Goal: Task Accomplishment & Management: Use online tool/utility

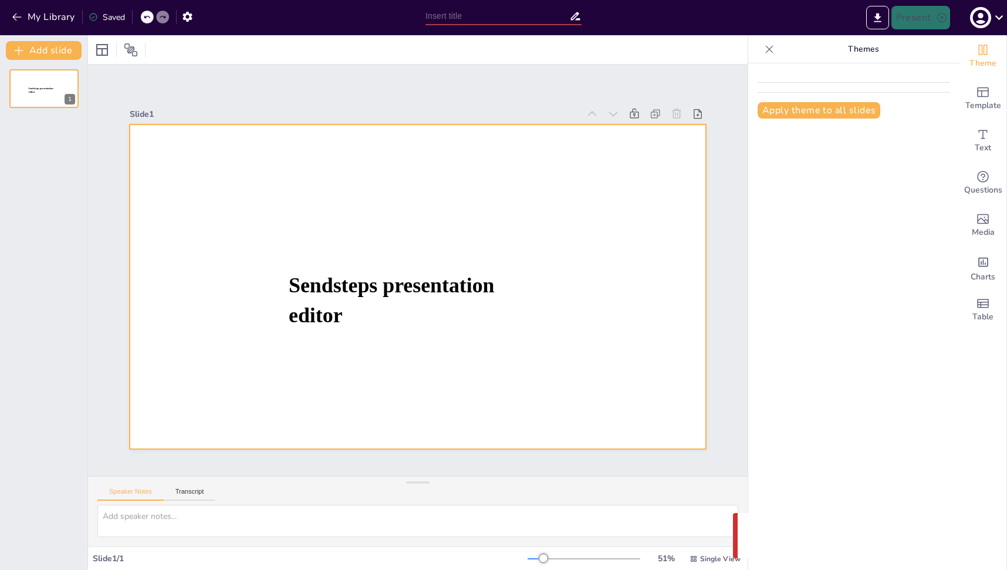
type input "[PERSON_NAME] с [PERSON_NAME] пакетом: идеальное решение для работы в опасных у…"
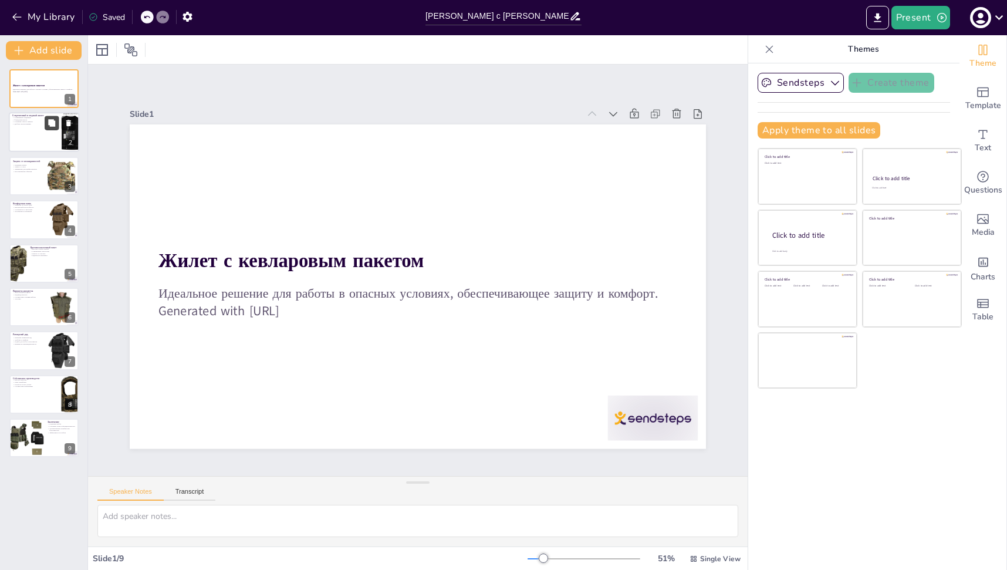
click at [57, 121] on button at bounding box center [52, 123] width 14 height 14
type textarea "Современные тенденции в дизайне жилетов важны для привлечения пользователей, ко…"
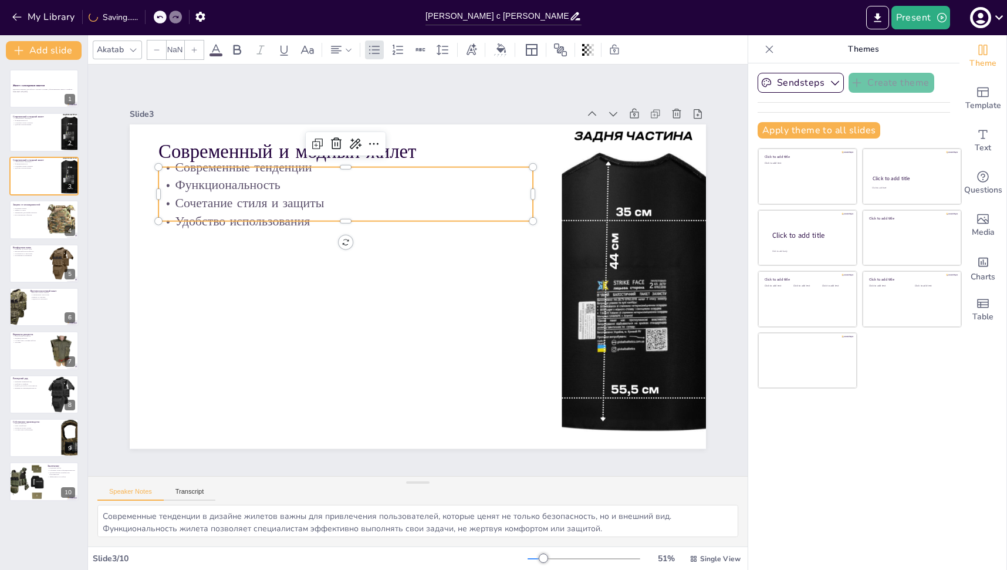
type input "32"
click at [258, 182] on p "Функциональность" at bounding box center [345, 185] width 374 height 18
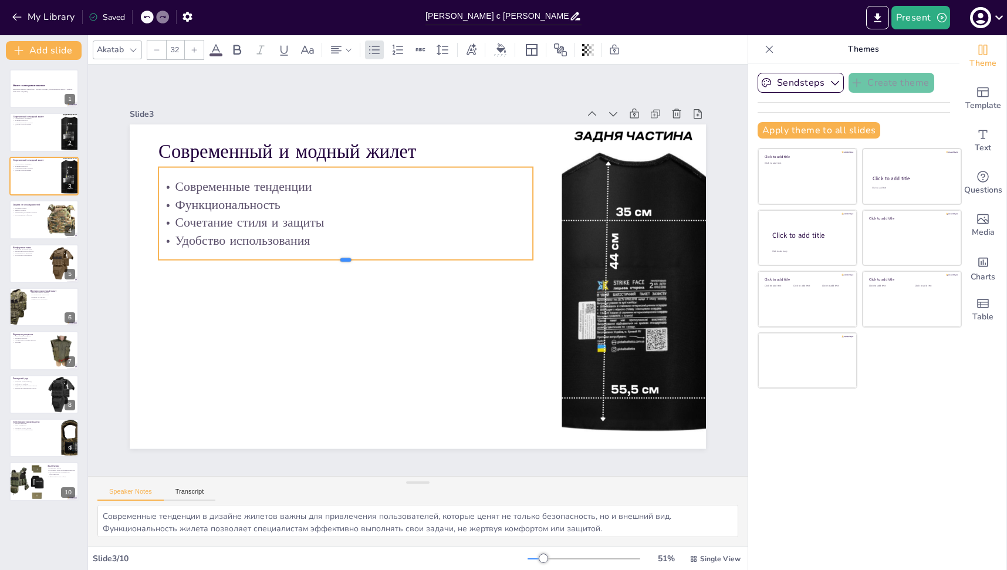
drag, startPoint x: 336, startPoint y: 219, endPoint x: 338, endPoint y: 258, distance: 38.8
click at [338, 260] on div at bounding box center [345, 264] width 374 height 9
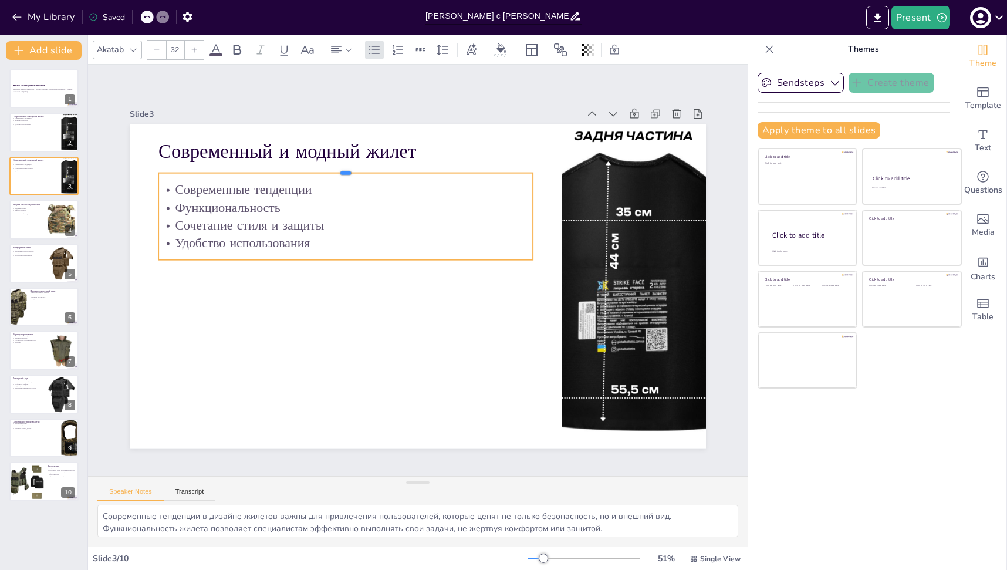
click at [350, 168] on div at bounding box center [345, 168] width 374 height 9
click at [533, 214] on div at bounding box center [537, 216] width 9 height 87
drag, startPoint x: 526, startPoint y: 214, endPoint x: 446, endPoint y: 219, distance: 80.0
click at [453, 219] on div at bounding box center [457, 216] width 9 height 87
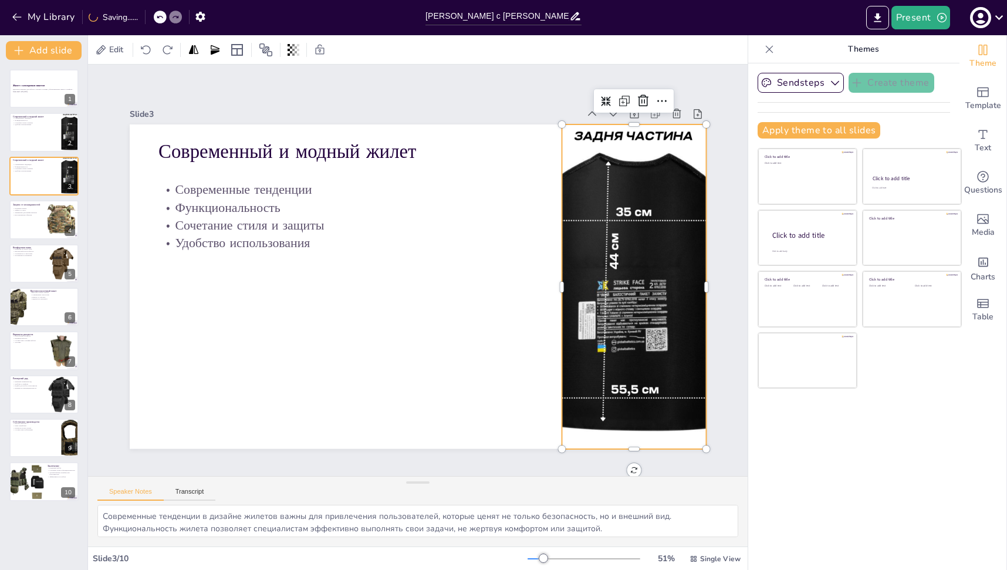
click at [565, 221] on div at bounding box center [634, 286] width 324 height 324
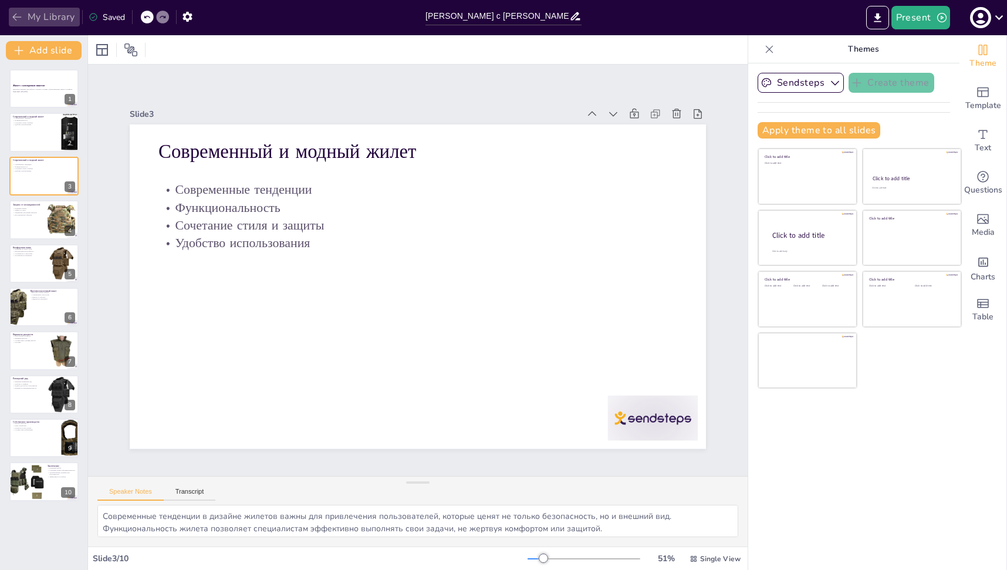
click at [49, 15] on button "My Library" at bounding box center [44, 17] width 71 height 19
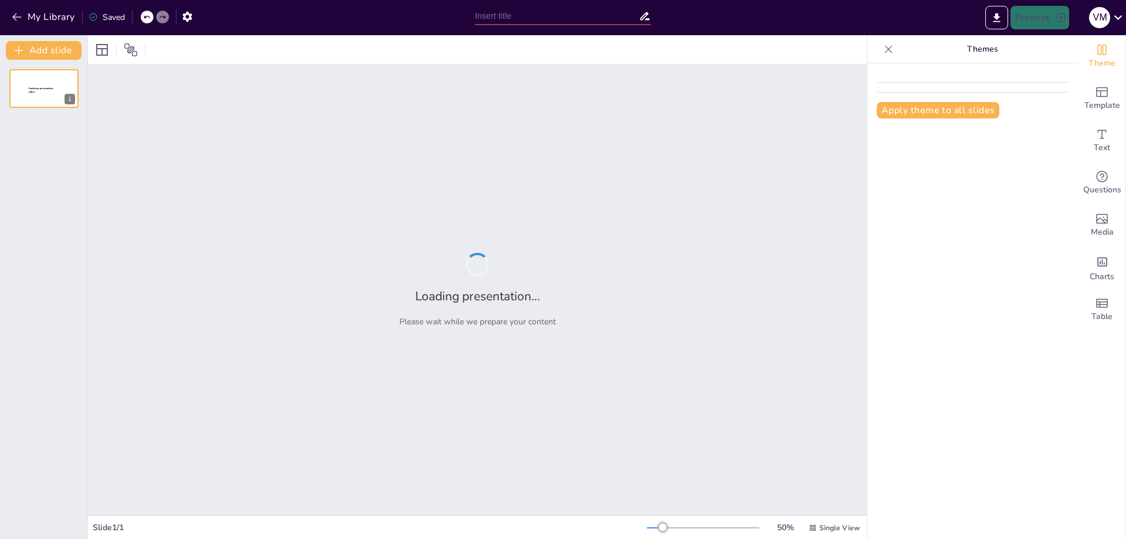
type input "Комфорт и защита для специалистов"
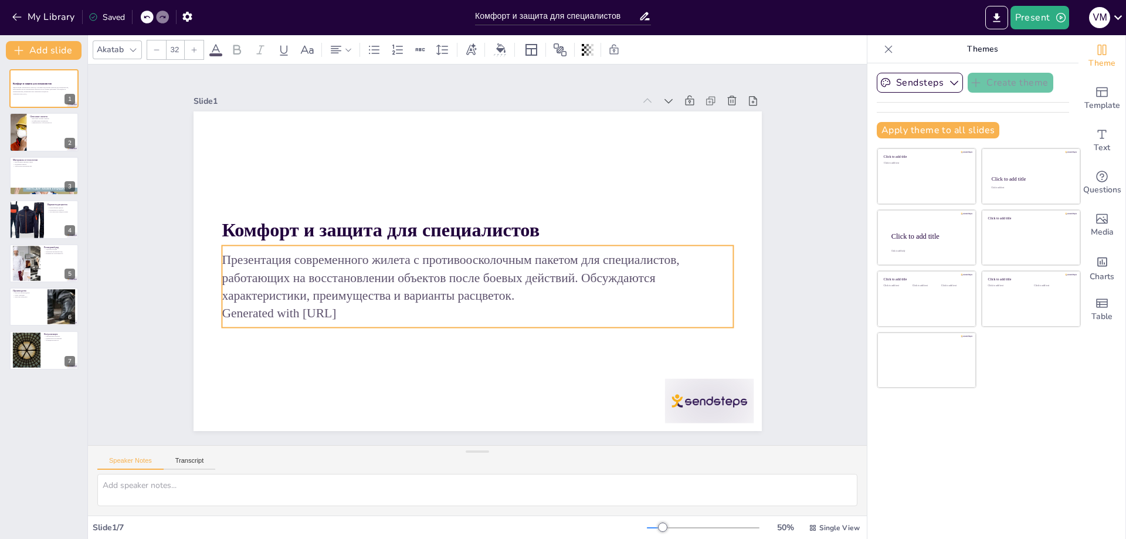
click at [373, 297] on p "Презентация современного жилета с противоосколочным пакетом для специалистов, р…" at bounding box center [475, 277] width 514 height 106
click at [504, 293] on p "Презентация современного жилета с противоосколочным пакетом для специалистов, р…" at bounding box center [475, 277] width 514 height 106
click at [499, 293] on p "Презентация современного жилета с противоосколочным пакетом для специалистов, р…" at bounding box center [478, 277] width 512 height 53
drag, startPoint x: 49, startPoint y: 121, endPoint x: 0, endPoint y: 139, distance: 52.5
click at [46, 126] on div "Описание жилета Высокий уровень защиты Комфортные материалы Практичность и безо…" at bounding box center [43, 132] width 69 height 39
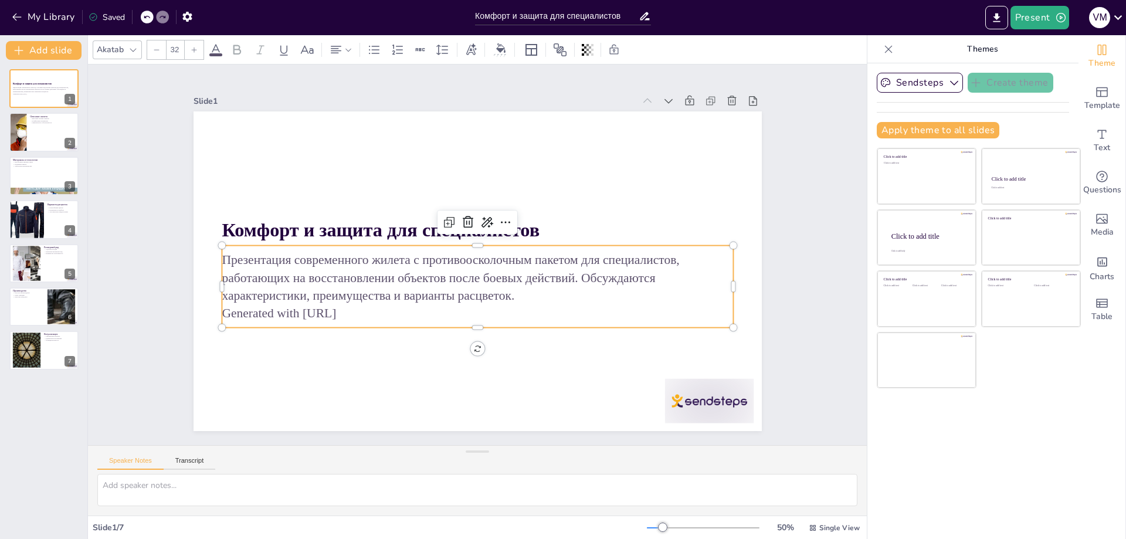
type textarea "Жилет обеспечивает высокий уровень защиты благодаря использованию противоосколо…"
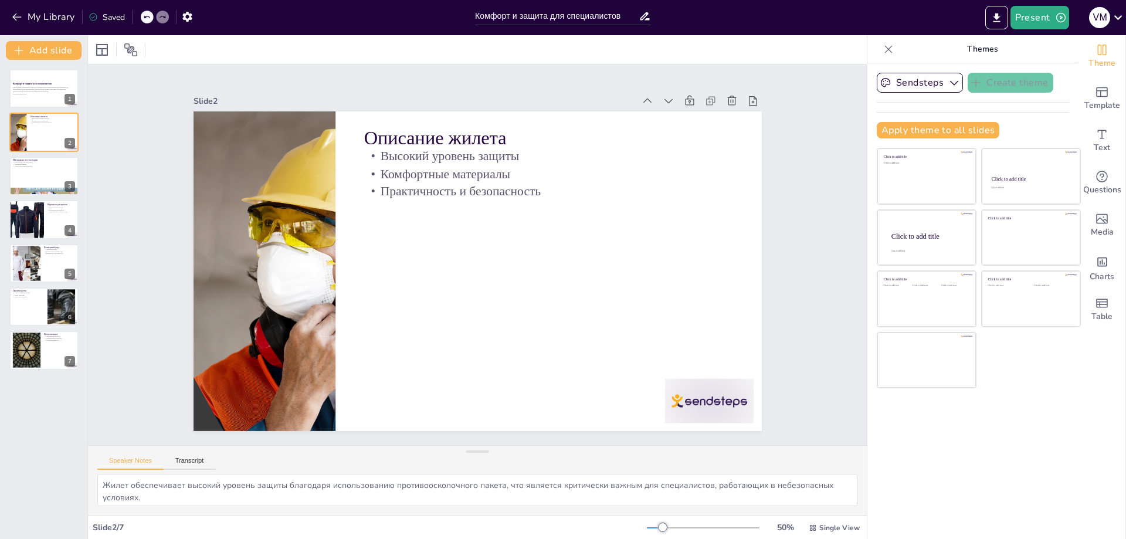
click at [148, 17] on icon at bounding box center [146, 16] width 7 height 7
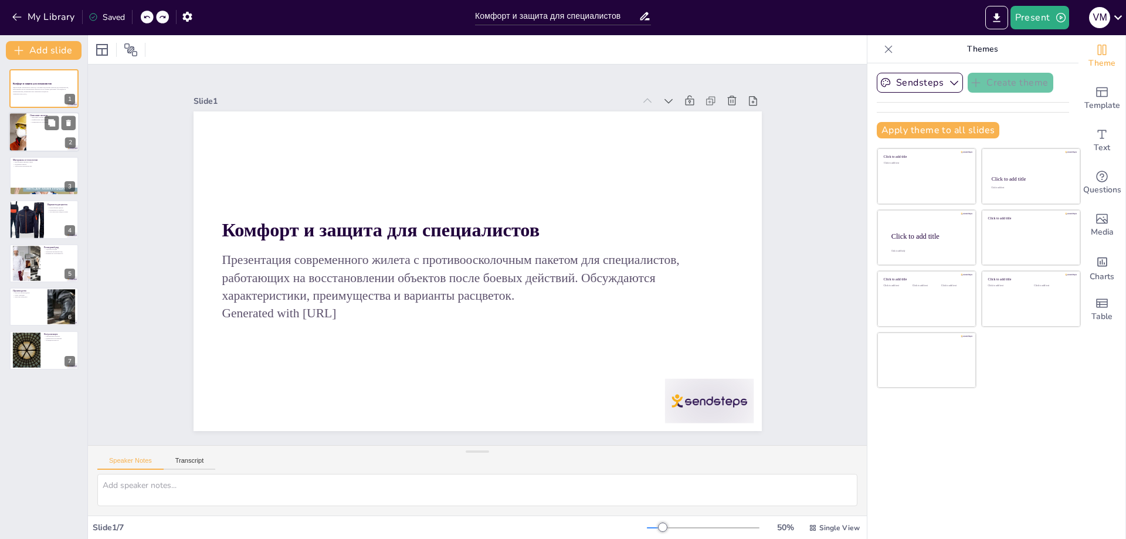
click at [42, 133] on div at bounding box center [44, 133] width 70 height 40
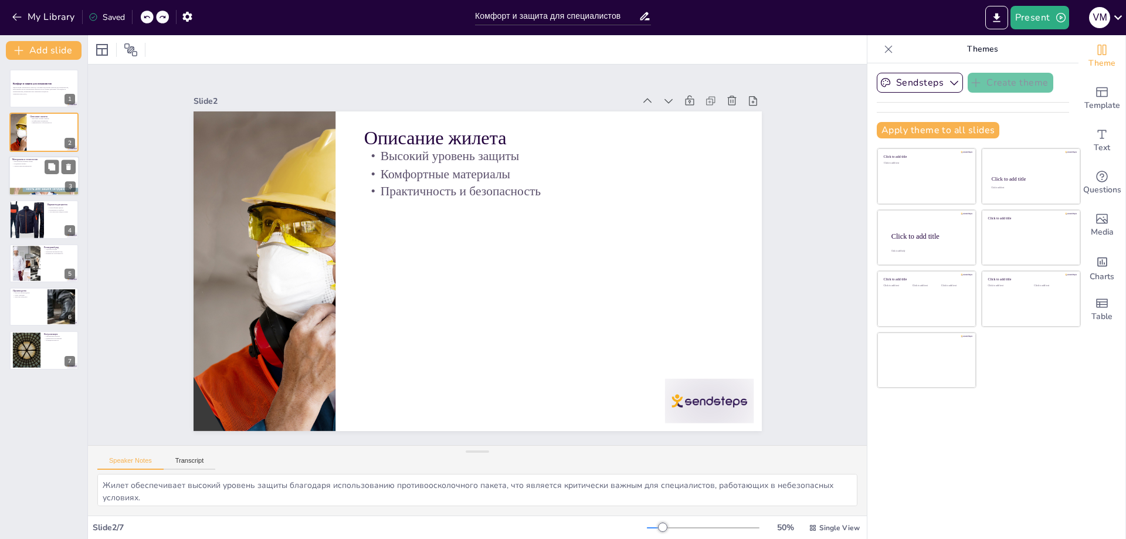
click at [33, 175] on div at bounding box center [44, 176] width 70 height 40
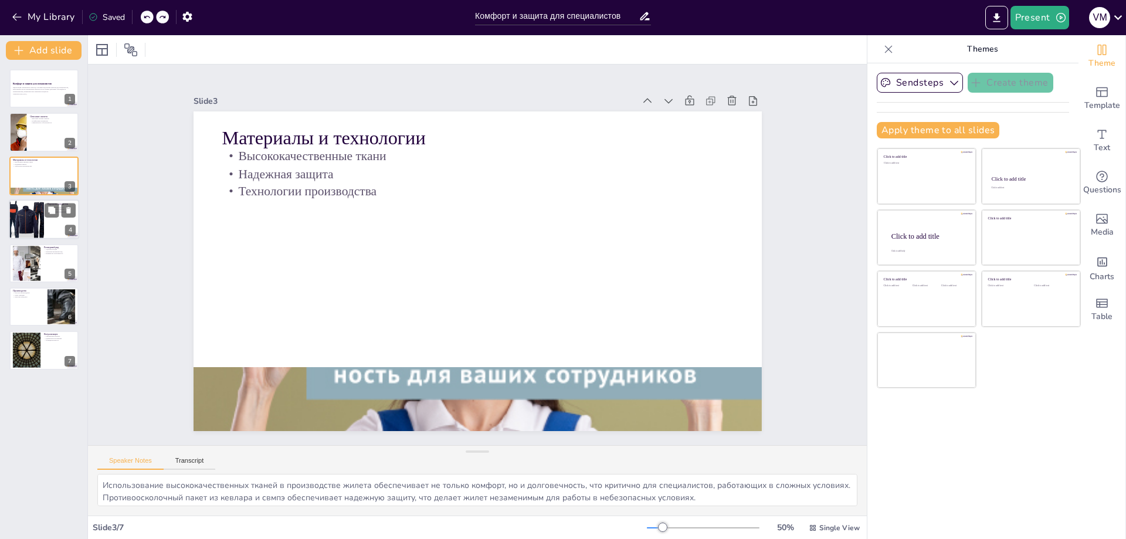
click at [53, 228] on div at bounding box center [44, 219] width 70 height 40
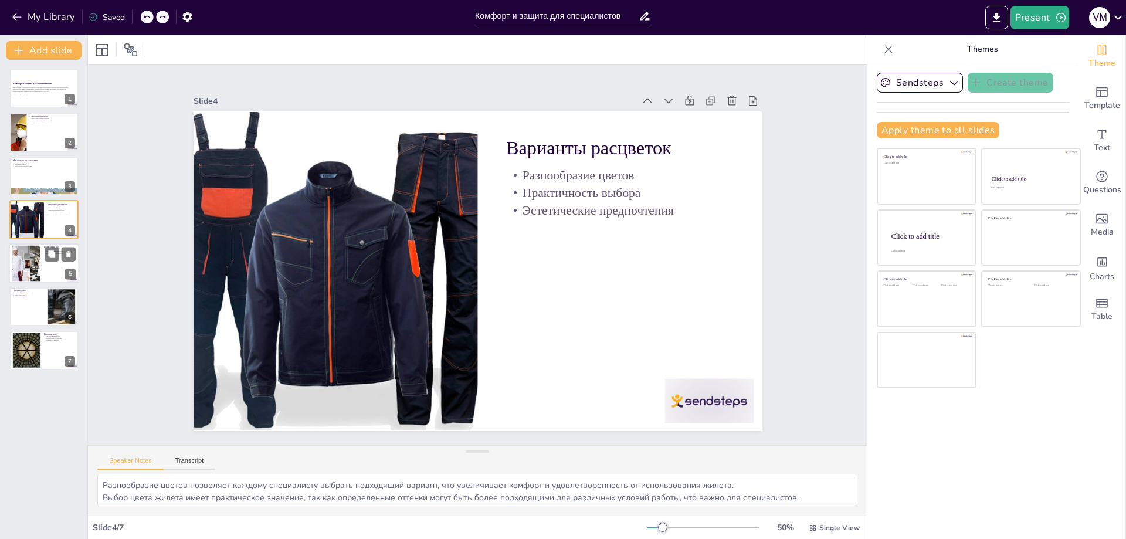
click at [55, 276] on div at bounding box center [44, 263] width 70 height 40
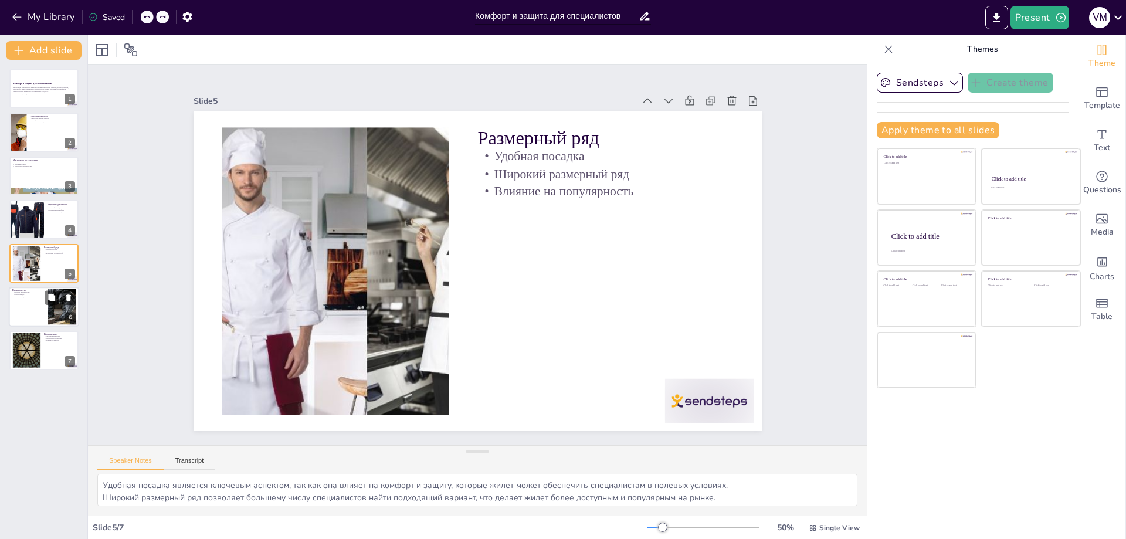
click at [23, 310] on div at bounding box center [44, 307] width 70 height 40
type textarea "Местное производство позволяет использовать ресурсы и трудовые кадры, что влияе…"
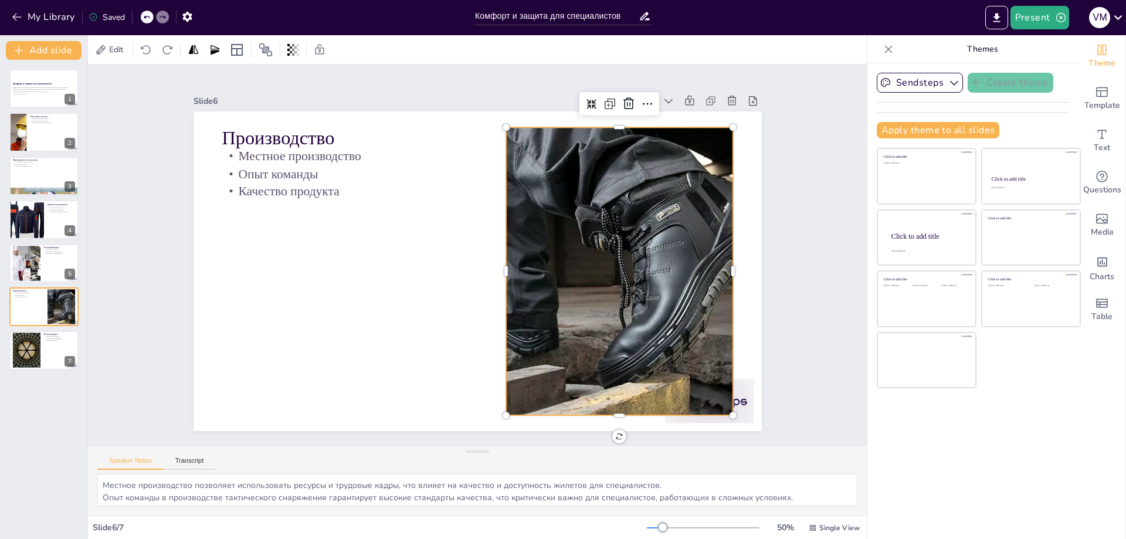
click at [584, 283] on div at bounding box center [617, 286] width 507 height 336
click at [622, 102] on icon at bounding box center [629, 104] width 14 height 14
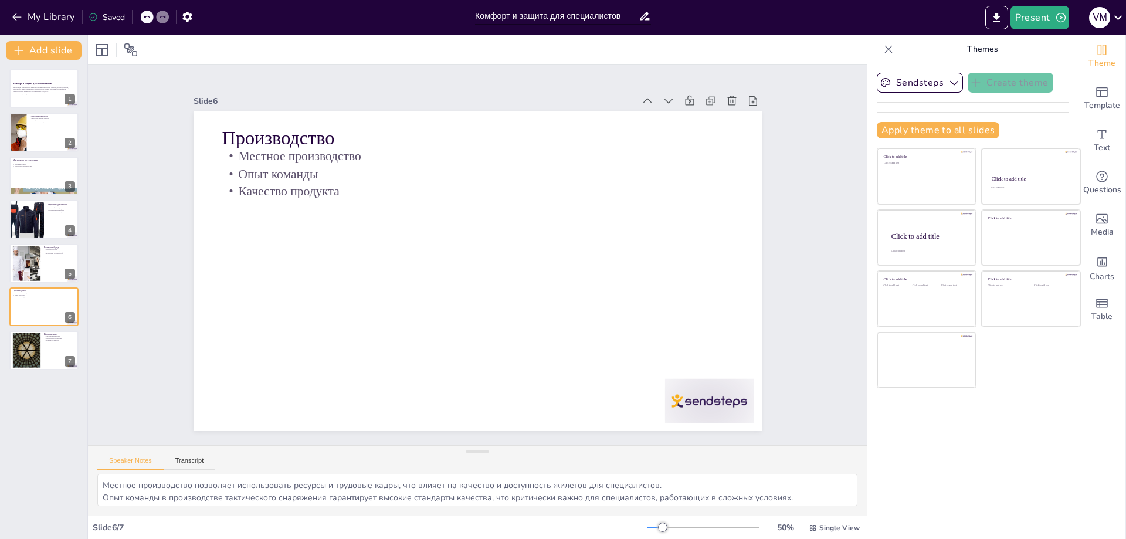
click at [147, 16] on icon at bounding box center [146, 16] width 7 height 7
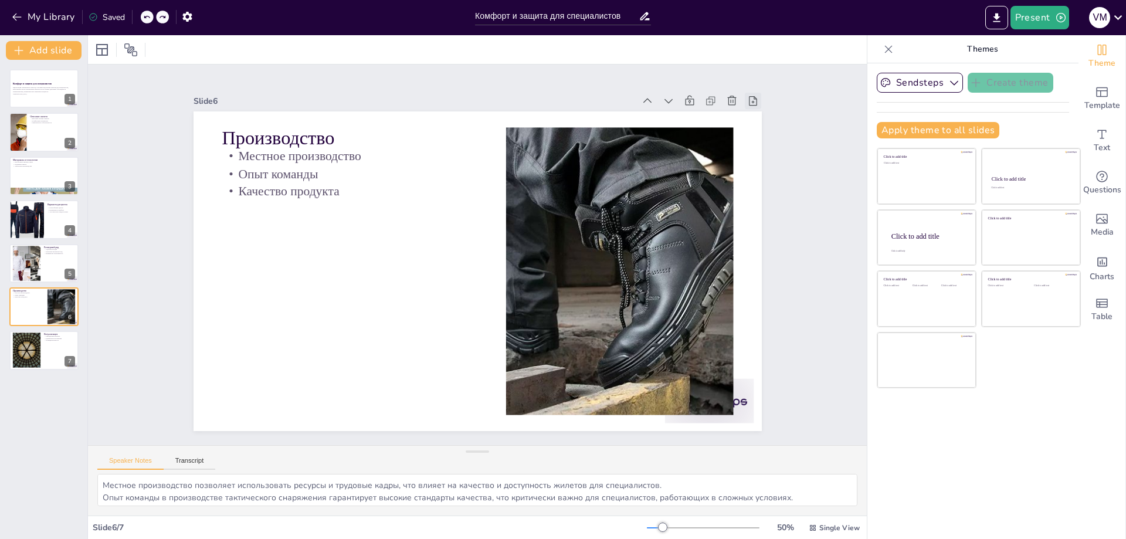
click at [747, 96] on icon at bounding box center [753, 101] width 12 height 12
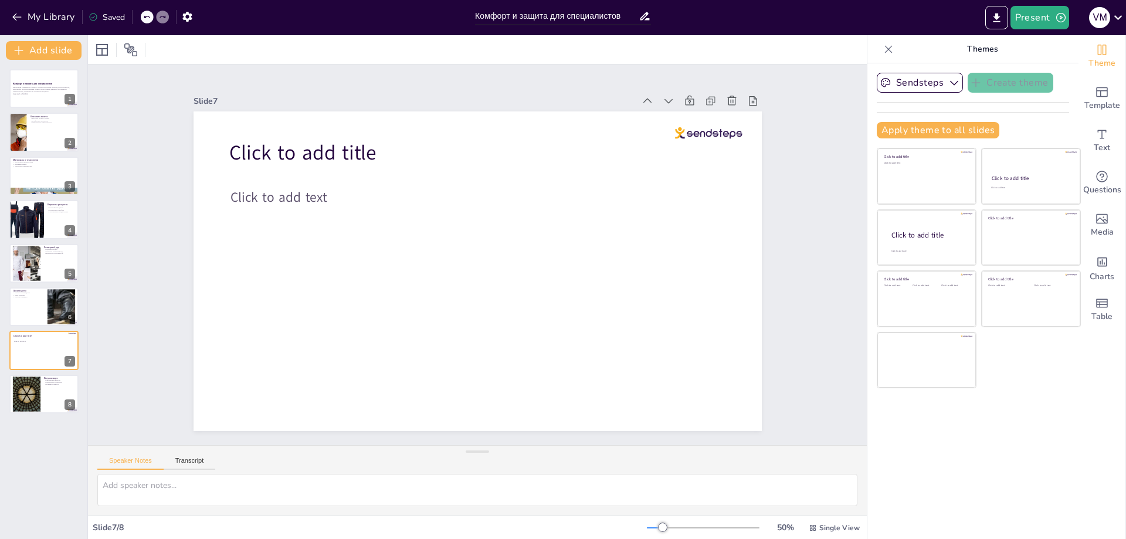
click at [147, 16] on icon at bounding box center [146, 16] width 7 height 7
click at [32, 392] on div at bounding box center [26, 394] width 63 height 36
type textarea "Визуализация гражданских жилетов помогает подчеркнуть их предназначение и функц…"
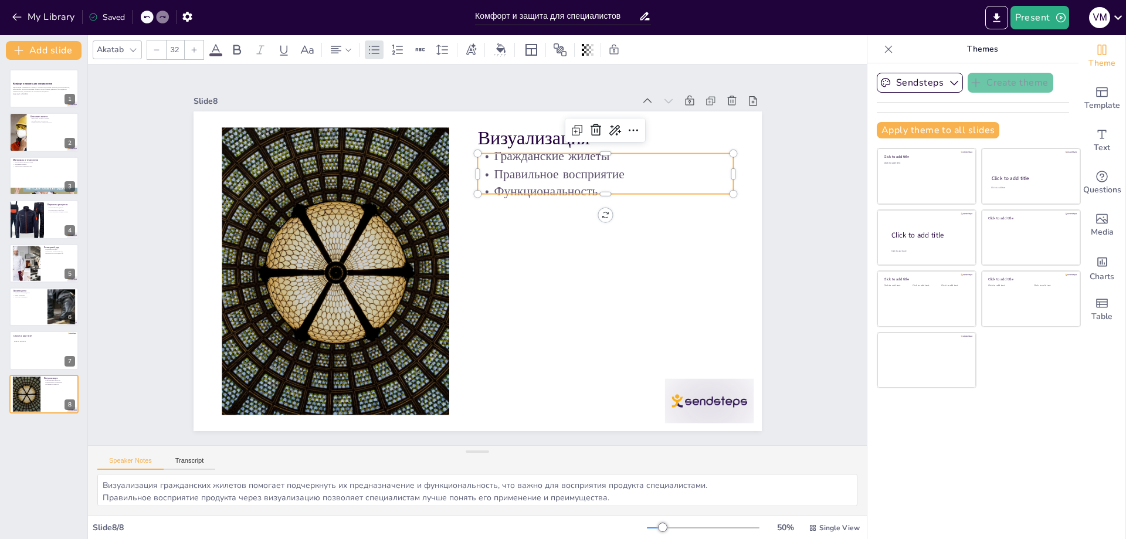
click at [532, 191] on div "Визуализация Гражданские жилеты Правильное восприятие Функциональность" at bounding box center [476, 271] width 598 height 377
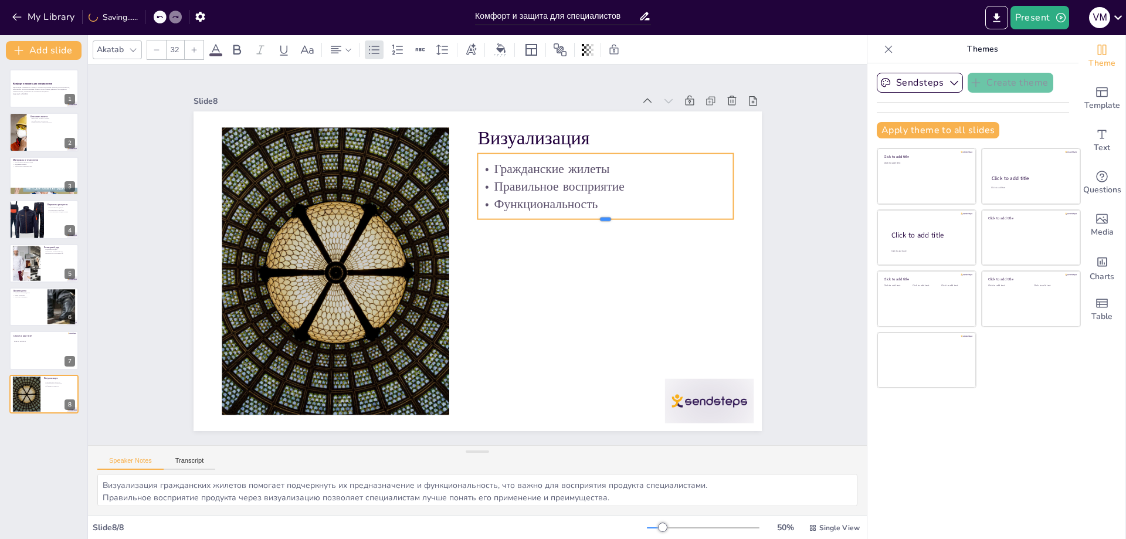
drag, startPoint x: 595, startPoint y: 191, endPoint x: 598, endPoint y: 216, distance: 25.4
click at [598, 219] on div at bounding box center [606, 223] width 256 height 9
click at [598, 237] on div "Визуализация Гражданские жилеты Правильное восприятие Функциональность" at bounding box center [476, 271] width 599 height 377
click at [597, 236] on div "Визуализация Гражданские жилеты Правильное восприятие Функциональность" at bounding box center [474, 271] width 622 height 431
click at [652, 263] on icon at bounding box center [662, 273] width 20 height 20
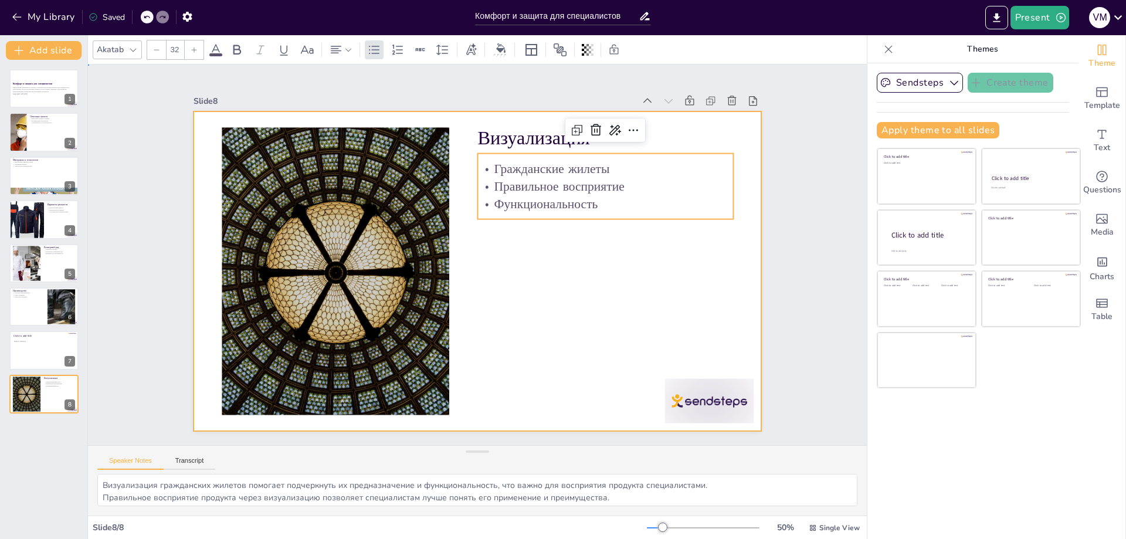
click at [551, 298] on div at bounding box center [476, 271] width 599 height 377
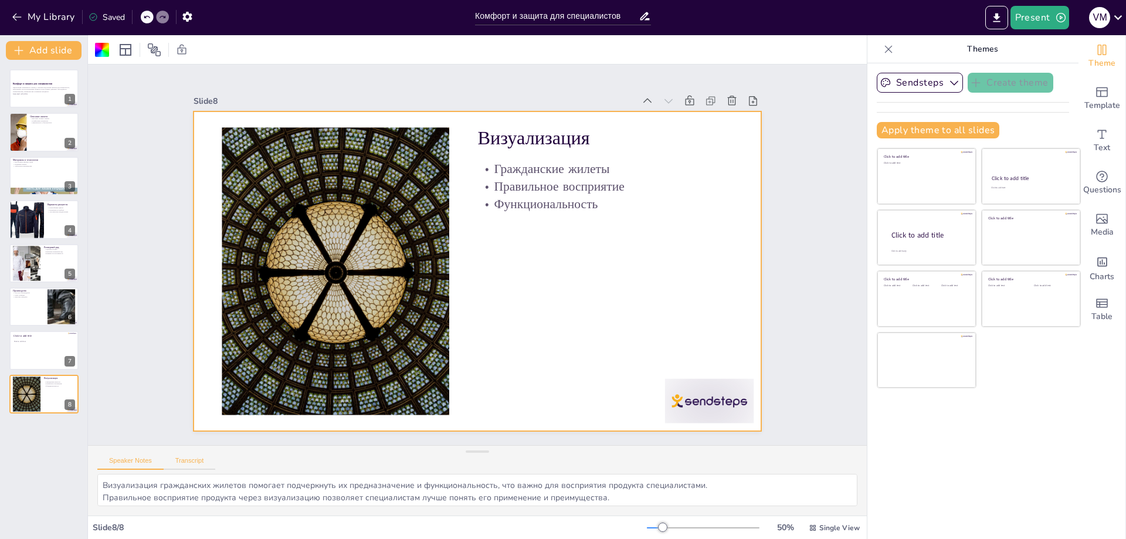
click at [212, 459] on button "Transcript" at bounding box center [190, 463] width 52 height 13
click at [134, 465] on button "Speaker Notes" at bounding box center [130, 463] width 66 height 13
click at [185, 466] on button "Transcript" at bounding box center [190, 463] width 52 height 13
click at [810, 464] on button "Microsoft Mark - English (United States) (en-US)" at bounding box center [770, 457] width 117 height 19
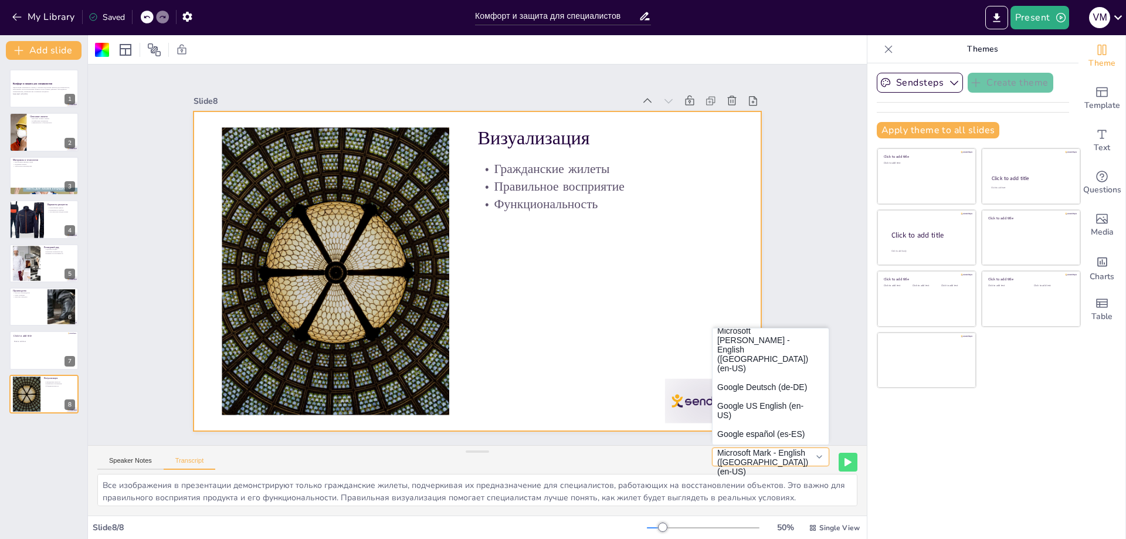
scroll to position [100, 0]
click at [844, 356] on div "Slide 1 Комфорт и защита для специалистов Презентация современного жилета с про…" at bounding box center [477, 255] width 815 height 460
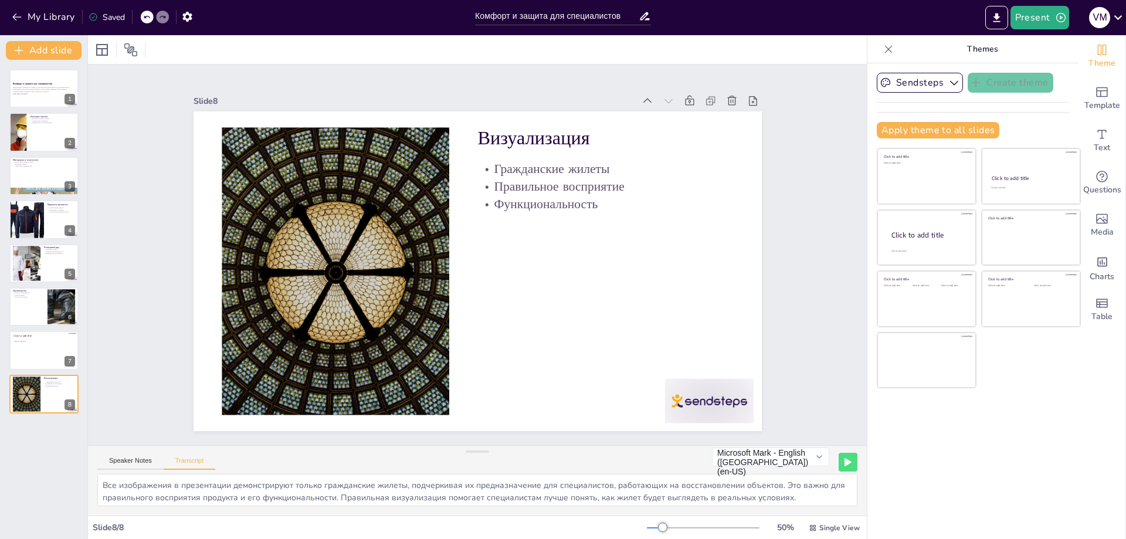
drag, startPoint x: 30, startPoint y: 480, endPoint x: 38, endPoint y: 481, distance: 8.2
click at [31, 480] on div "Комфорт и защита для специалистов Презентация современного жилета с противооско…" at bounding box center [43, 299] width 87 height 479
click at [949, 84] on icon "button" at bounding box center [955, 83] width 12 height 12
click at [1030, 415] on div "Sendsteps Create theme Apply theme to all slides Click to add title Click to ad…" at bounding box center [973, 301] width 211 height 476
click at [883, 45] on icon at bounding box center [889, 49] width 12 height 12
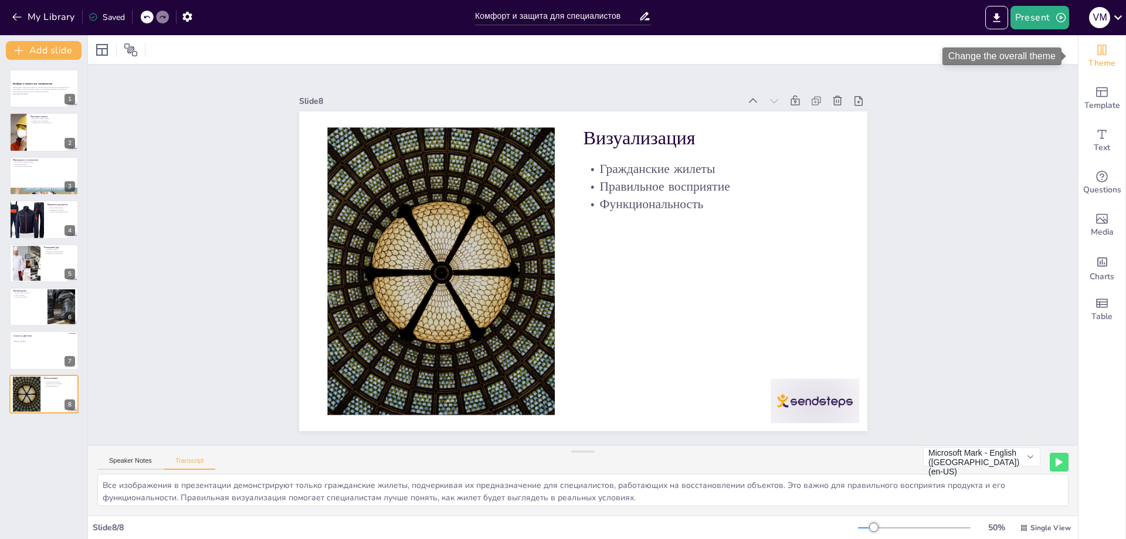
click at [1086, 56] on div "Theme" at bounding box center [1102, 56] width 47 height 42
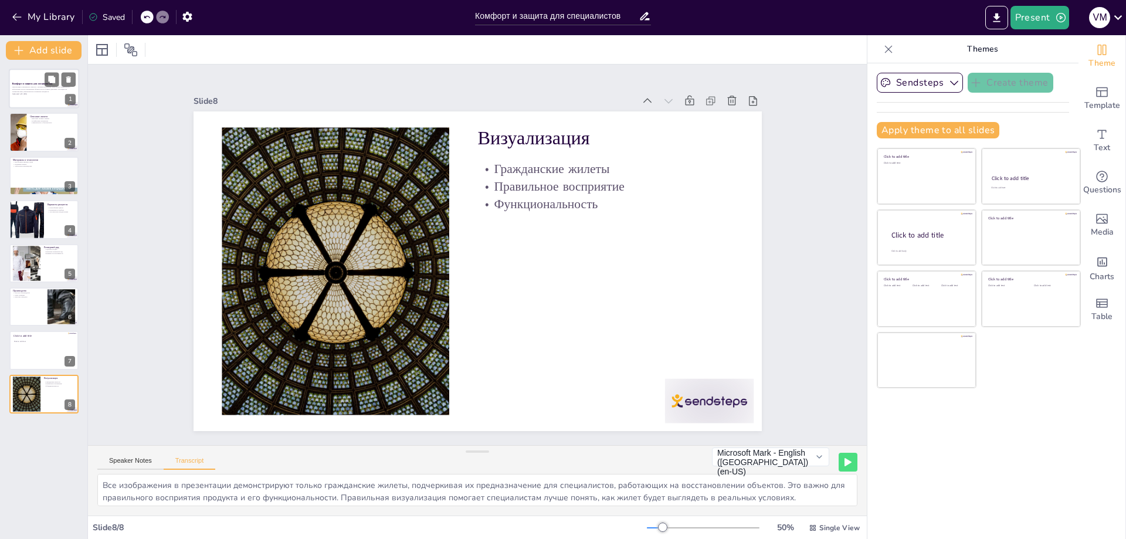
click at [25, 83] on strong "Комфорт и защита для специалистов" at bounding box center [32, 83] width 40 height 3
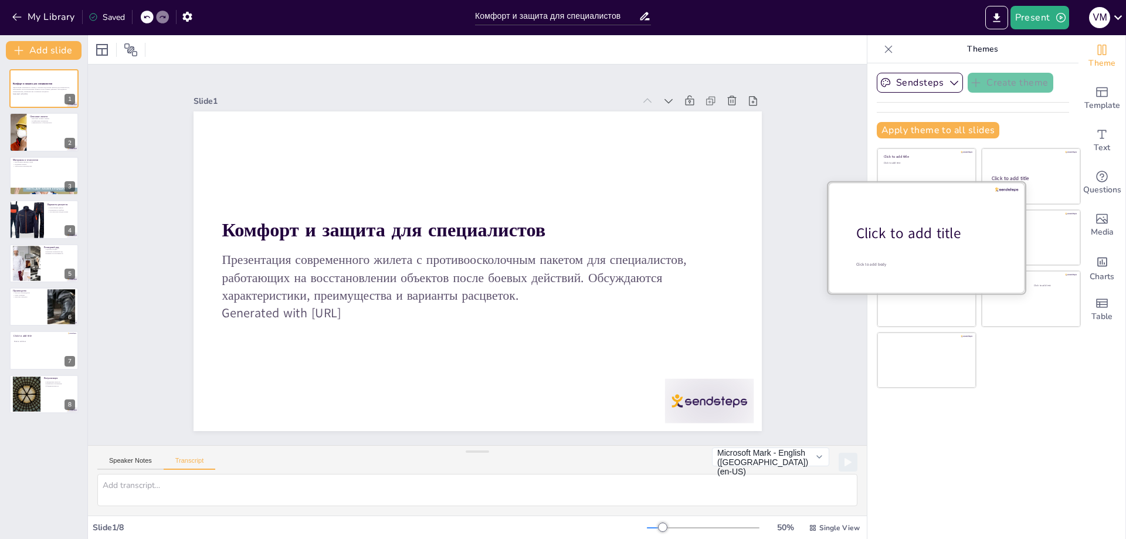
click at [878, 248] on div at bounding box center [926, 237] width 197 height 111
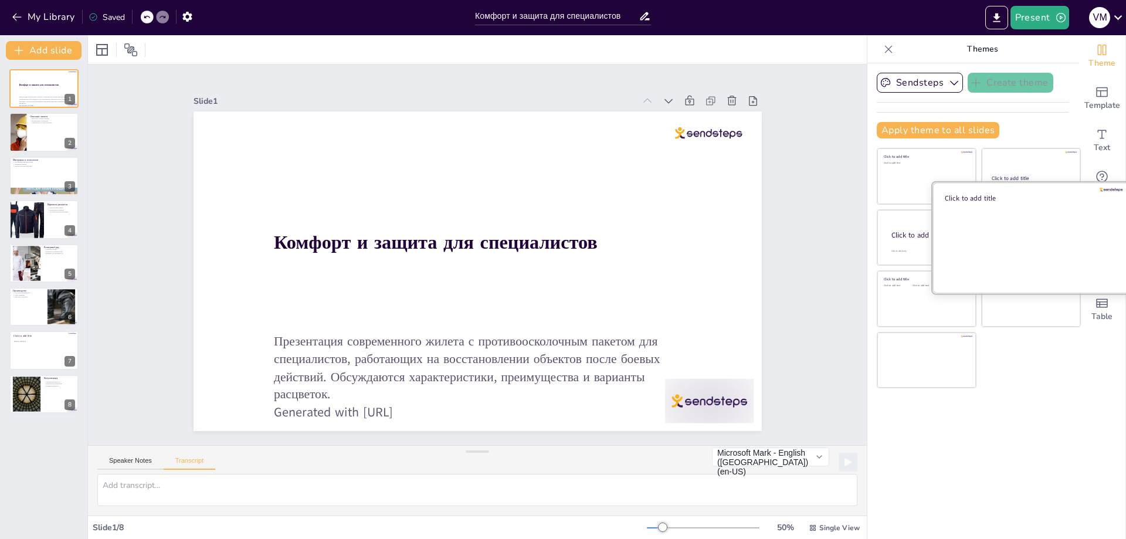
click at [1045, 245] on div at bounding box center [1031, 237] width 197 height 111
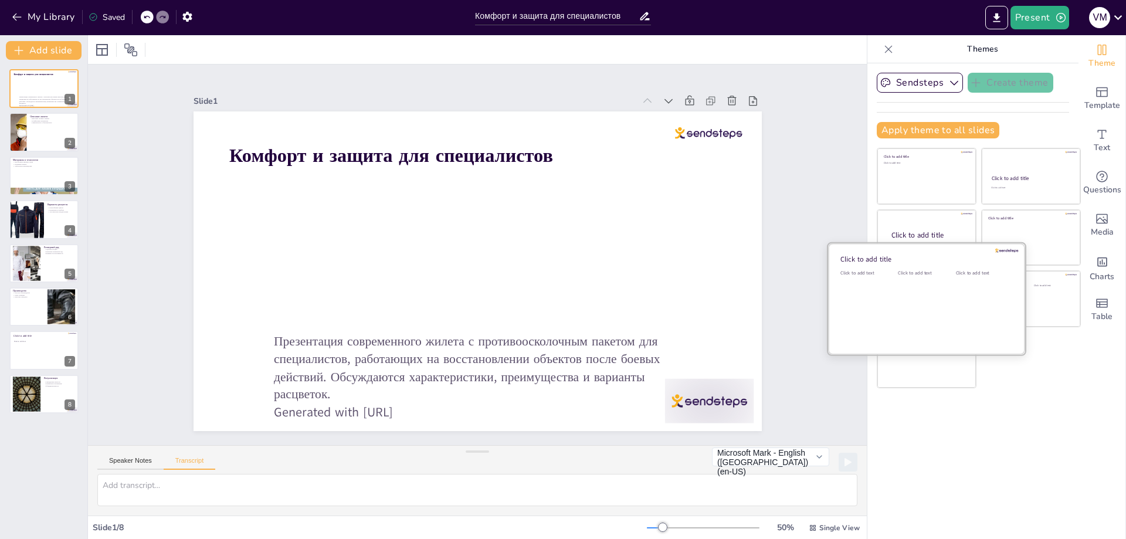
click at [926, 297] on div "Click to add text" at bounding box center [924, 306] width 53 height 73
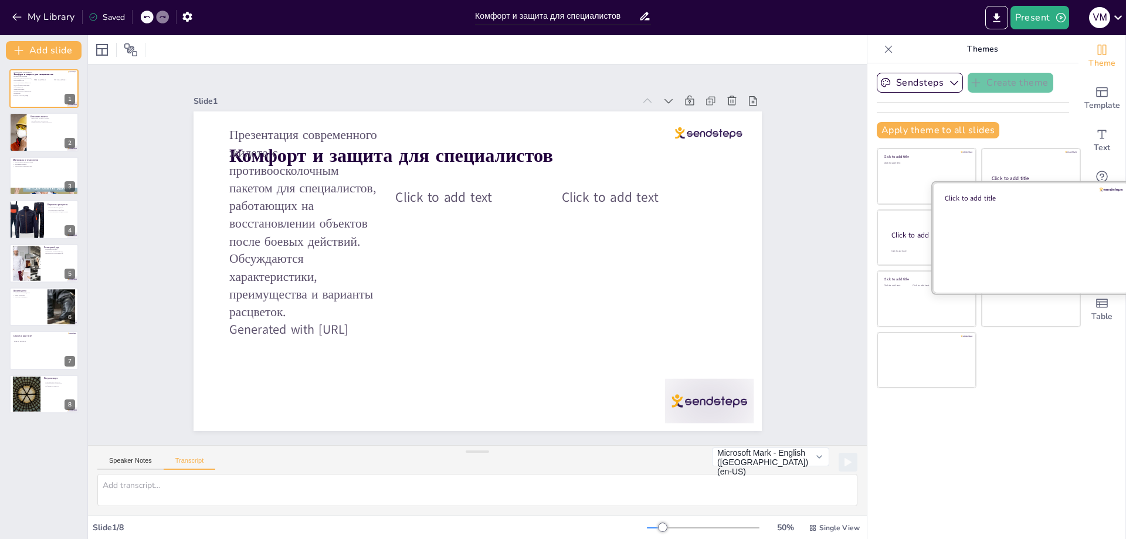
click at [1015, 216] on div at bounding box center [1031, 237] width 197 height 111
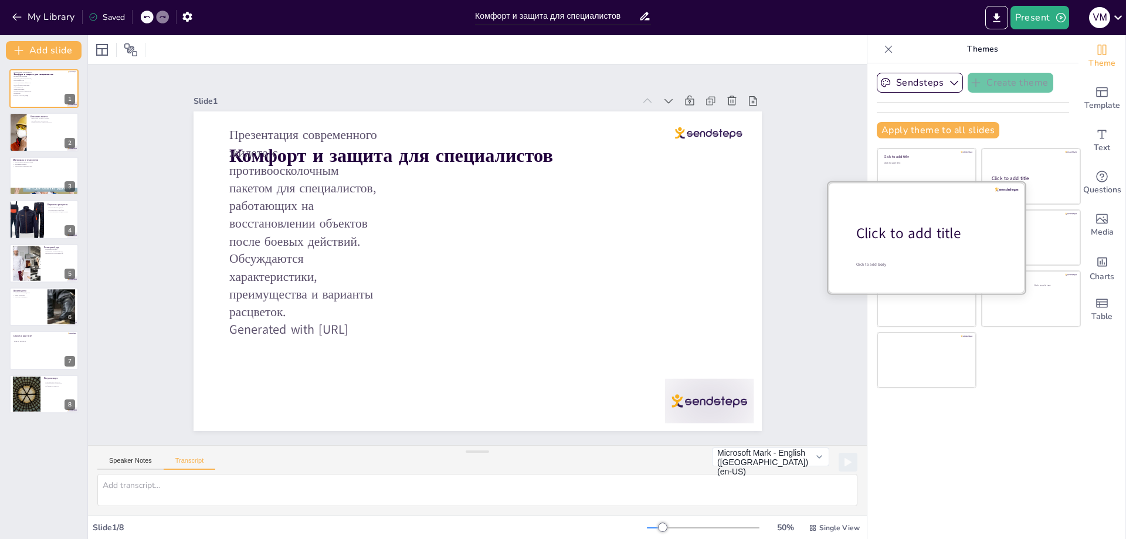
click at [886, 225] on div "Click to add title" at bounding box center [931, 234] width 150 height 20
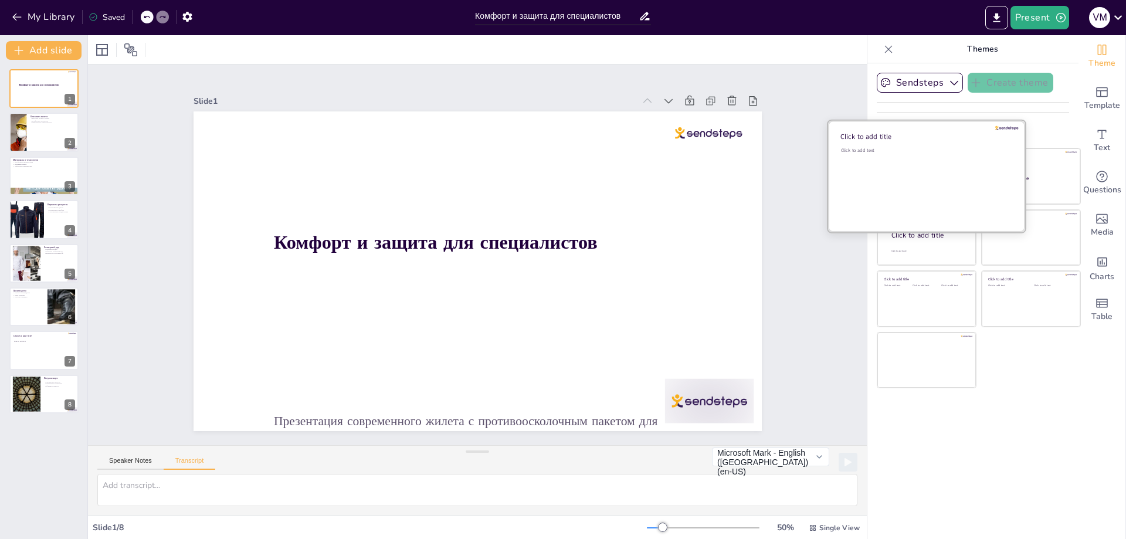
click at [931, 168] on div "Click to add text" at bounding box center [925, 183] width 168 height 73
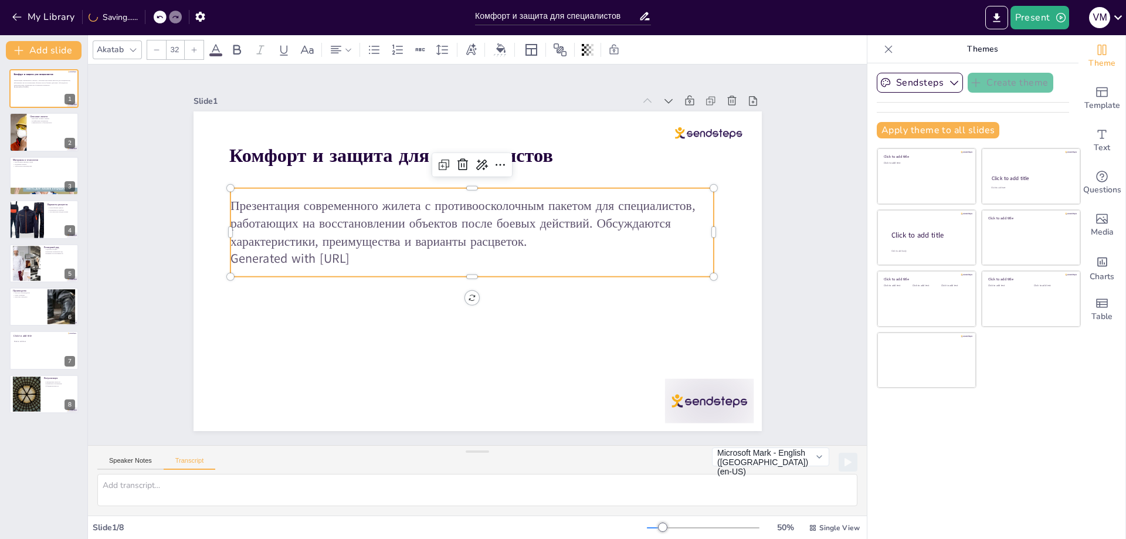
click at [548, 215] on p "Презентация современного жилета с противоосколочным пакетом для специалистов, р…" at bounding box center [471, 223] width 483 height 53
click at [504, 166] on icon at bounding box center [508, 167] width 9 height 3
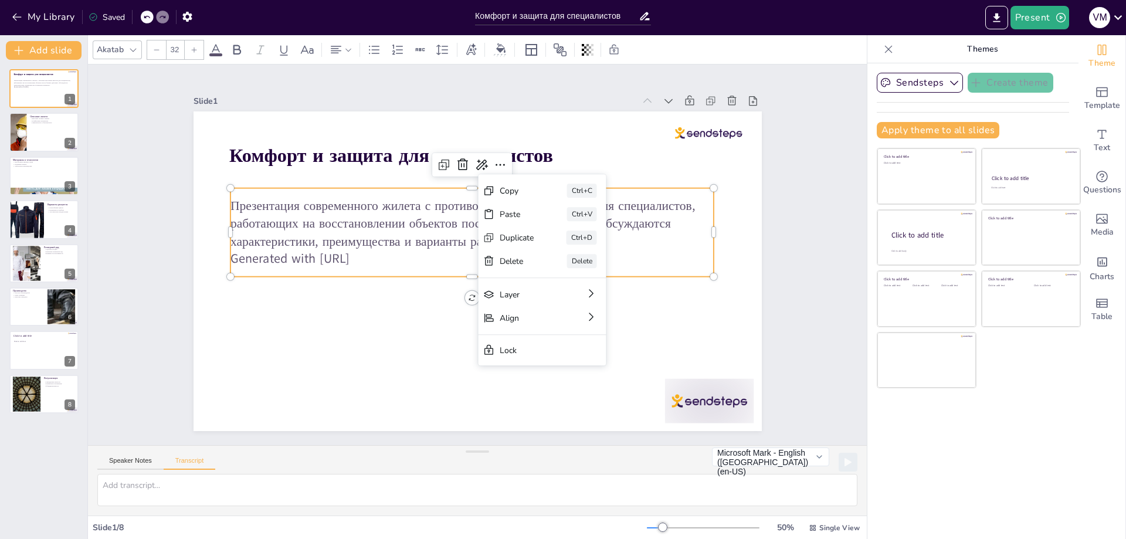
click at [800, 297] on div "Slide 1 Комфорт и защита для специалистов Презентация современного жилета с про…" at bounding box center [477, 255] width 779 height 381
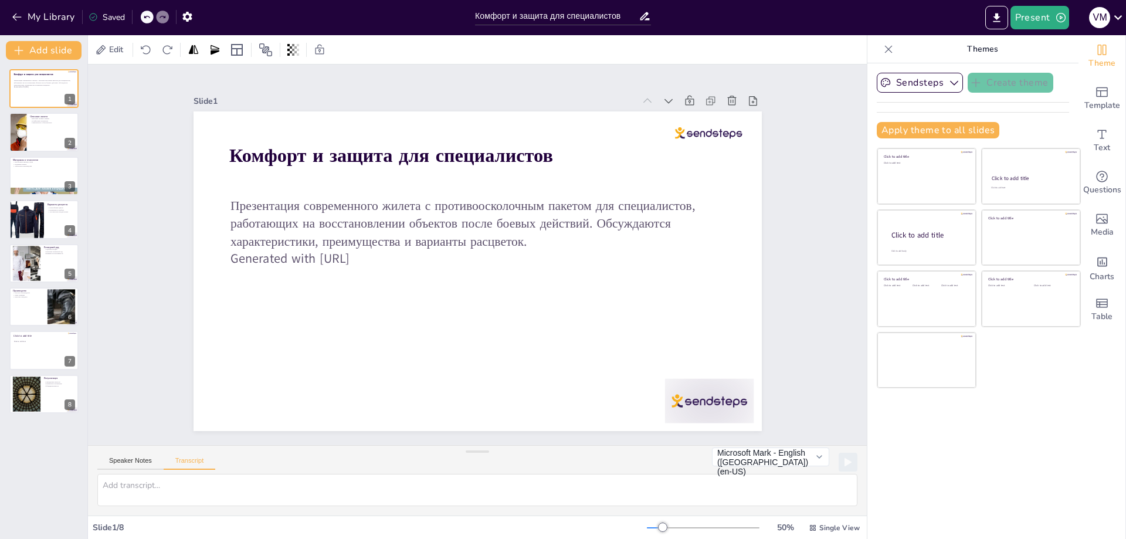
click at [930, 441] on div "Sendsteps Create theme Apply theme to all slides Click to add title Click to ad…" at bounding box center [973, 301] width 211 height 476
click at [41, 131] on div at bounding box center [44, 133] width 70 height 40
type textarea "Жилет представляет собой современное решение для специалистов, работающих в сло…"
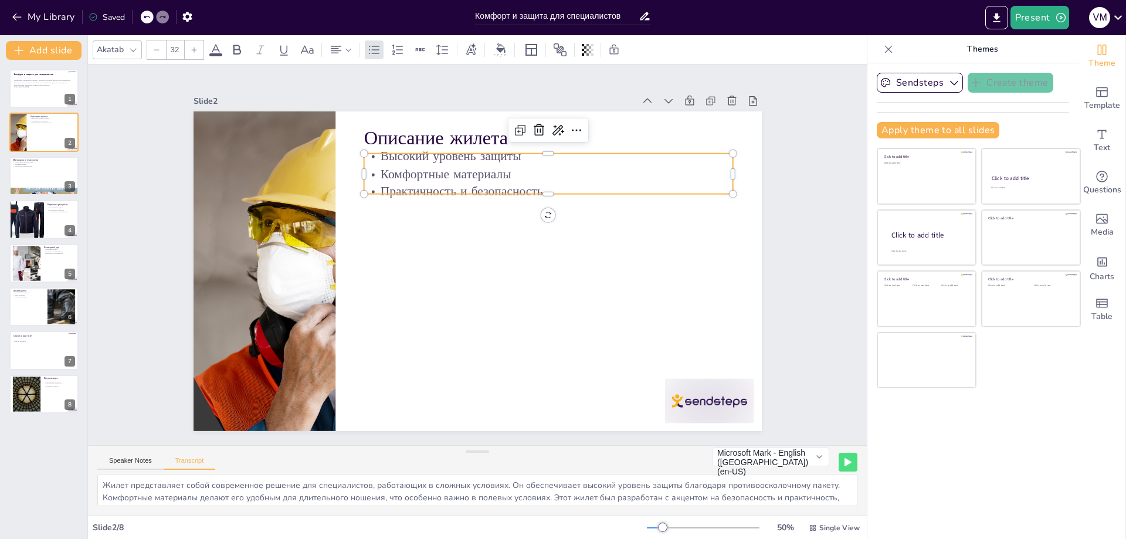
click at [434, 184] on p "Практичность и безопасность" at bounding box center [554, 199] width 369 height 56
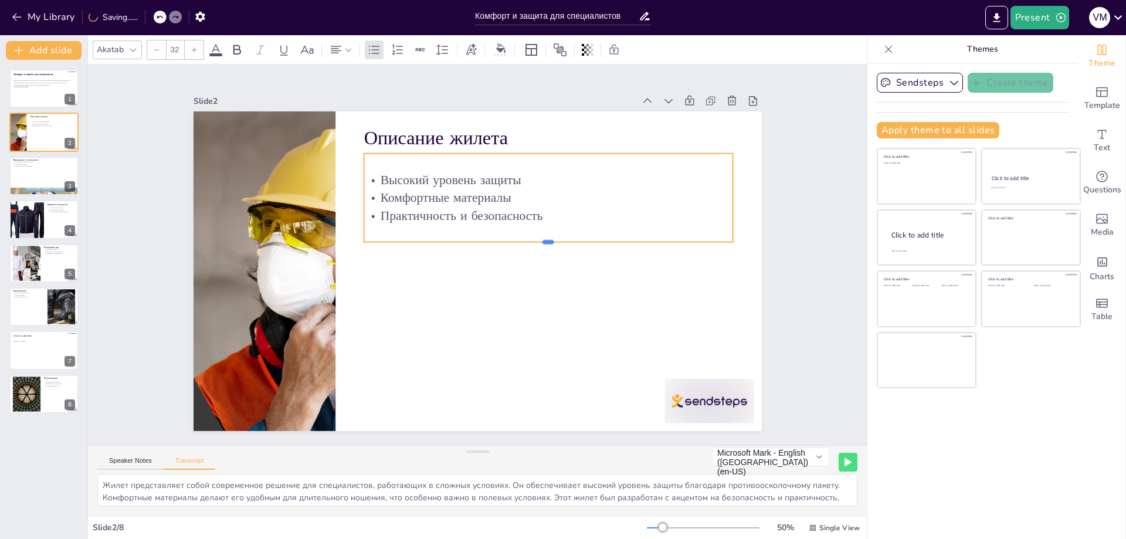
drag, startPoint x: 540, startPoint y: 190, endPoint x: 534, endPoint y: 238, distance: 48.4
click at [534, 242] on div at bounding box center [549, 246] width 370 height 9
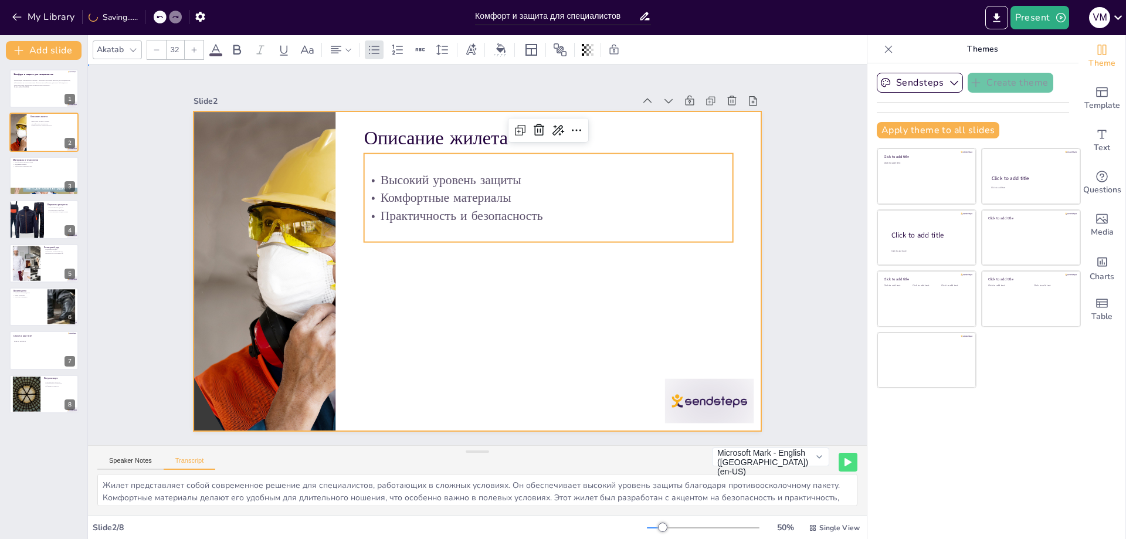
drag, startPoint x: 531, startPoint y: 305, endPoint x: 473, endPoint y: 324, distance: 61.0
click at [531, 307] on div at bounding box center [472, 271] width 639 height 480
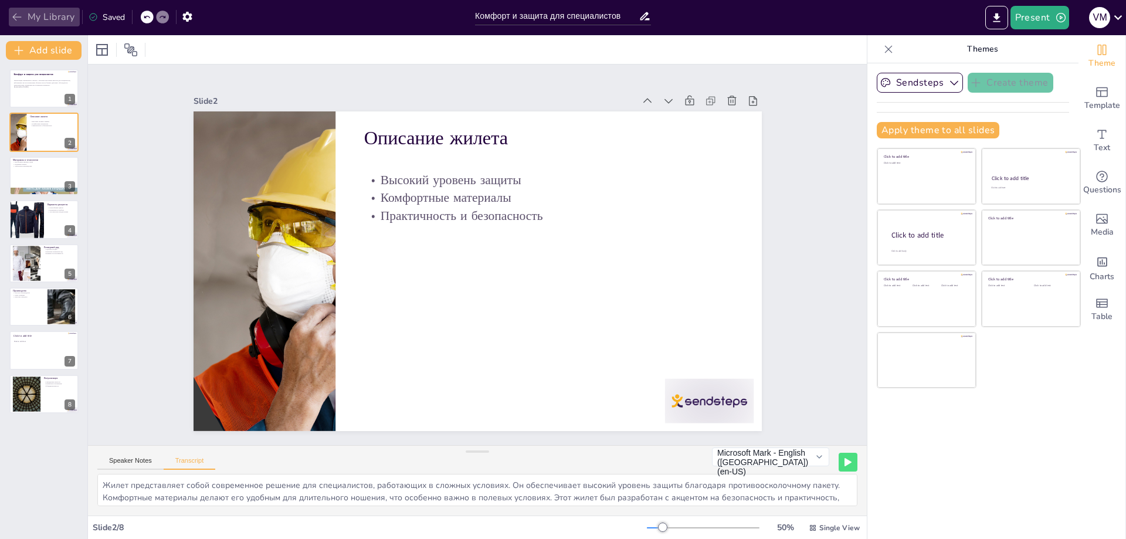
click at [16, 18] on icon "button" at bounding box center [17, 17] width 12 height 12
